Goal: Understand process/instructions: Learn how to perform a task or action

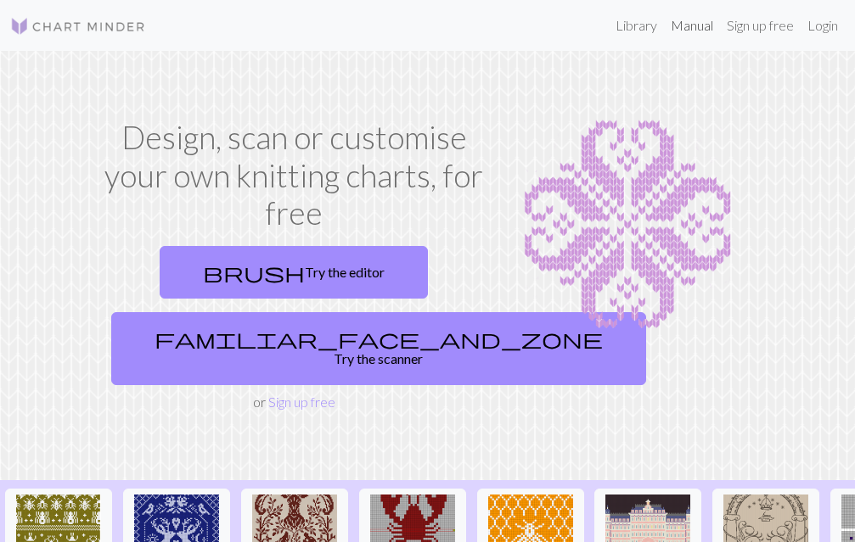
click at [686, 26] on link "Manual" at bounding box center [692, 25] width 56 height 34
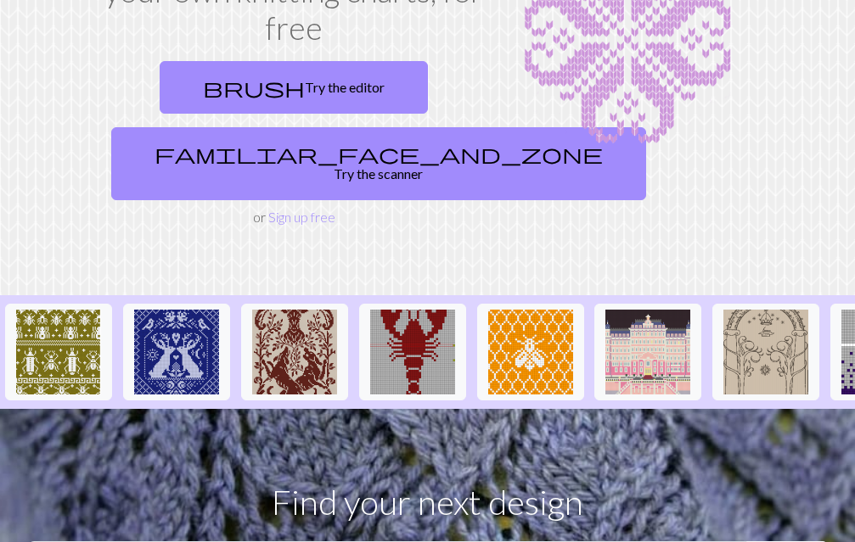
scroll to position [484, 0]
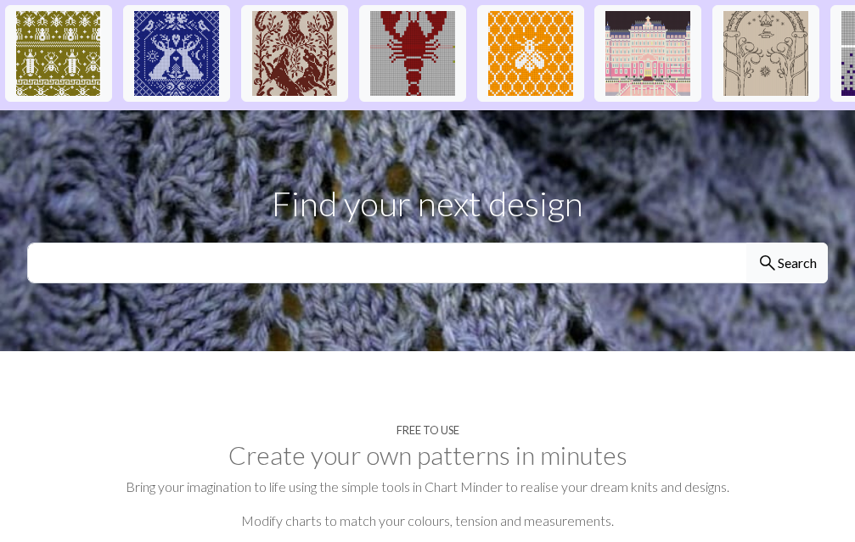
click at [779, 277] on button "search Search" at bounding box center [787, 263] width 82 height 41
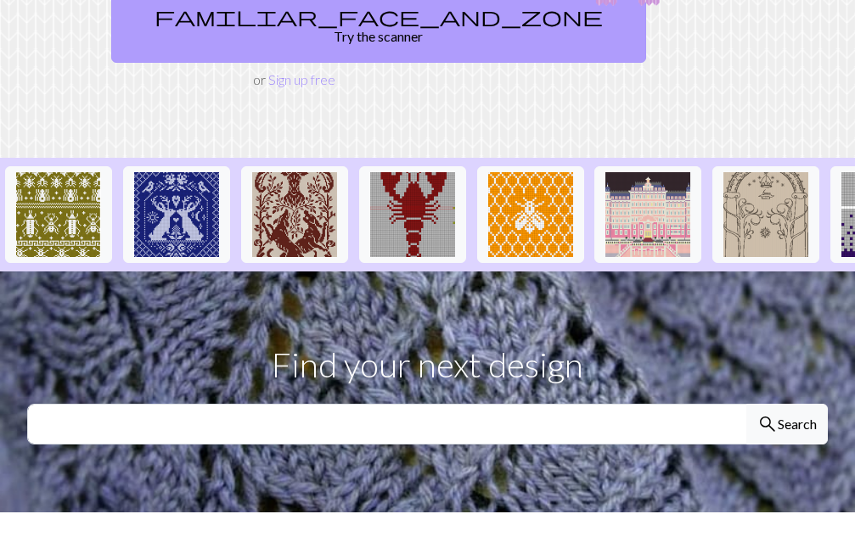
scroll to position [97, 0]
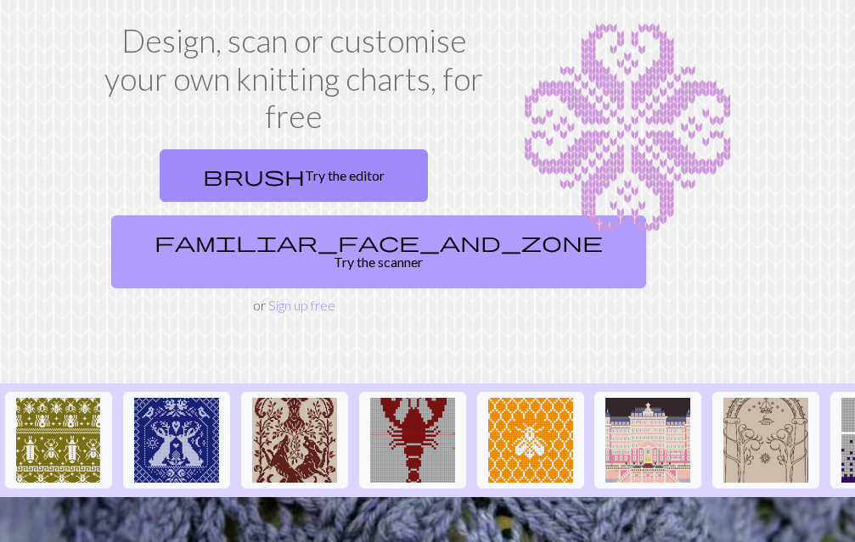
click at [242, 250] on span "familiar_face_and_zone" at bounding box center [379, 242] width 448 height 24
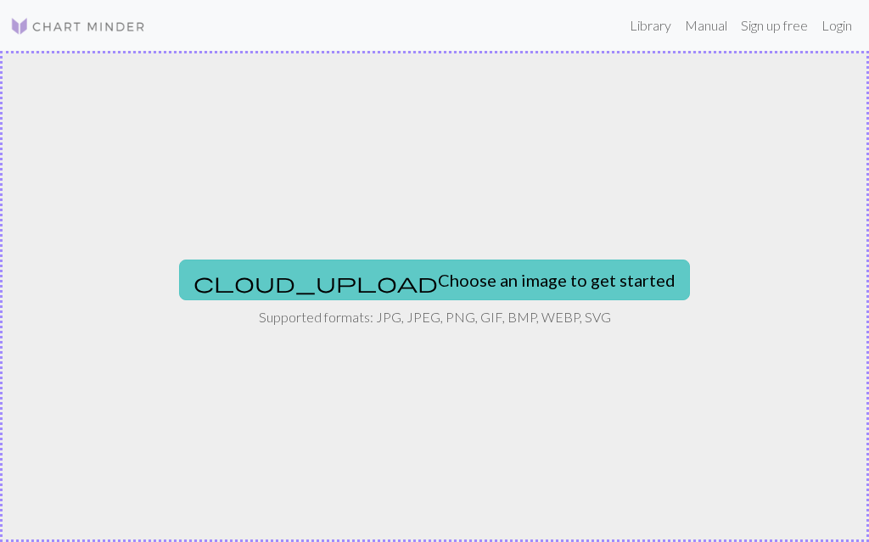
click at [520, 283] on button "cloud_upload Choose an image to get started" at bounding box center [434, 280] width 511 height 41
